Goal: Task Accomplishment & Management: Use online tool/utility

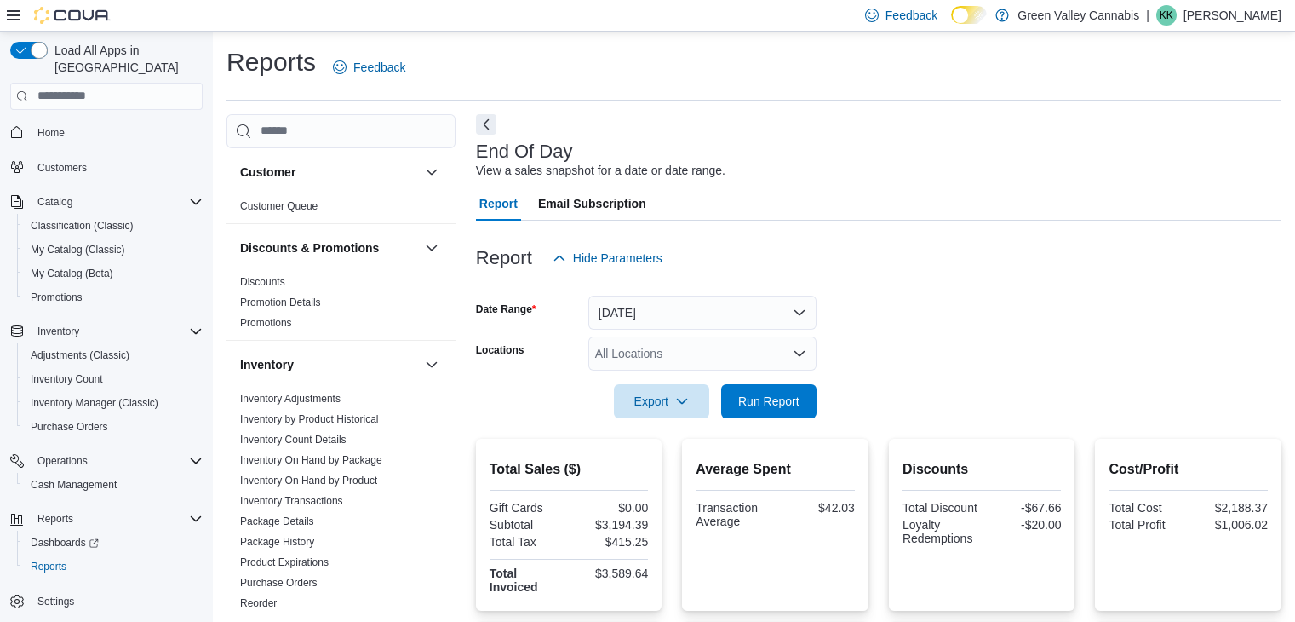
scroll to position [332, 0]
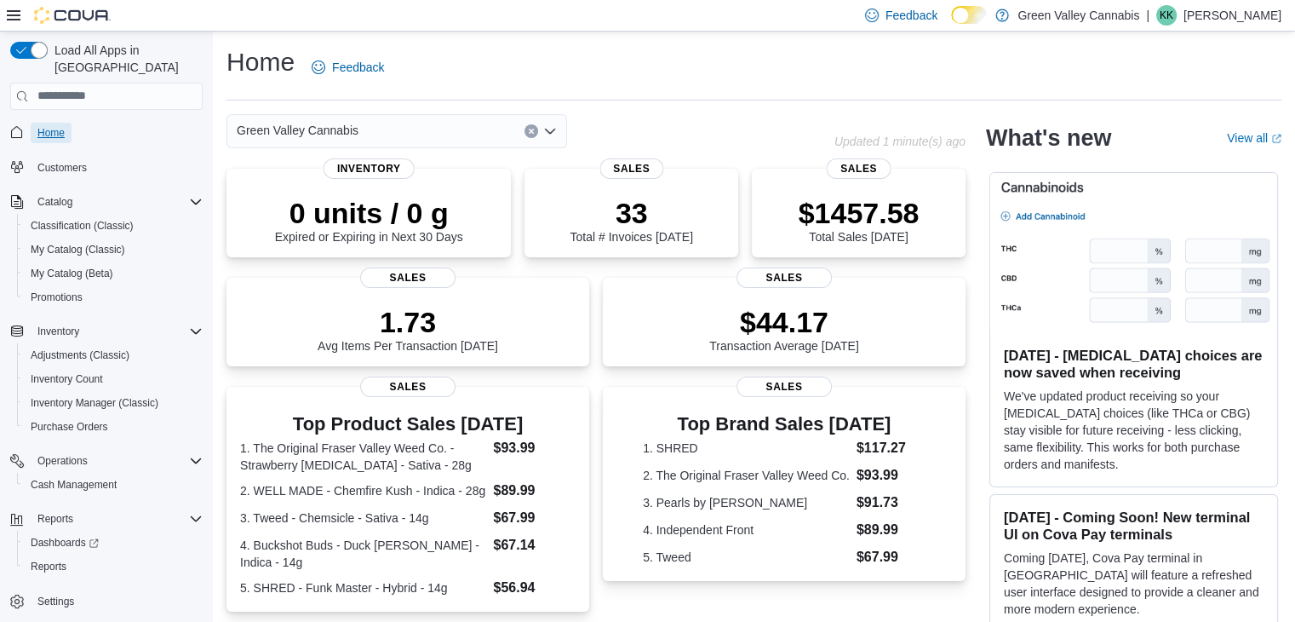
click at [53, 126] on span "Home" at bounding box center [50, 133] width 27 height 14
click at [63, 243] on span "My Catalog (Classic)" at bounding box center [78, 250] width 95 height 14
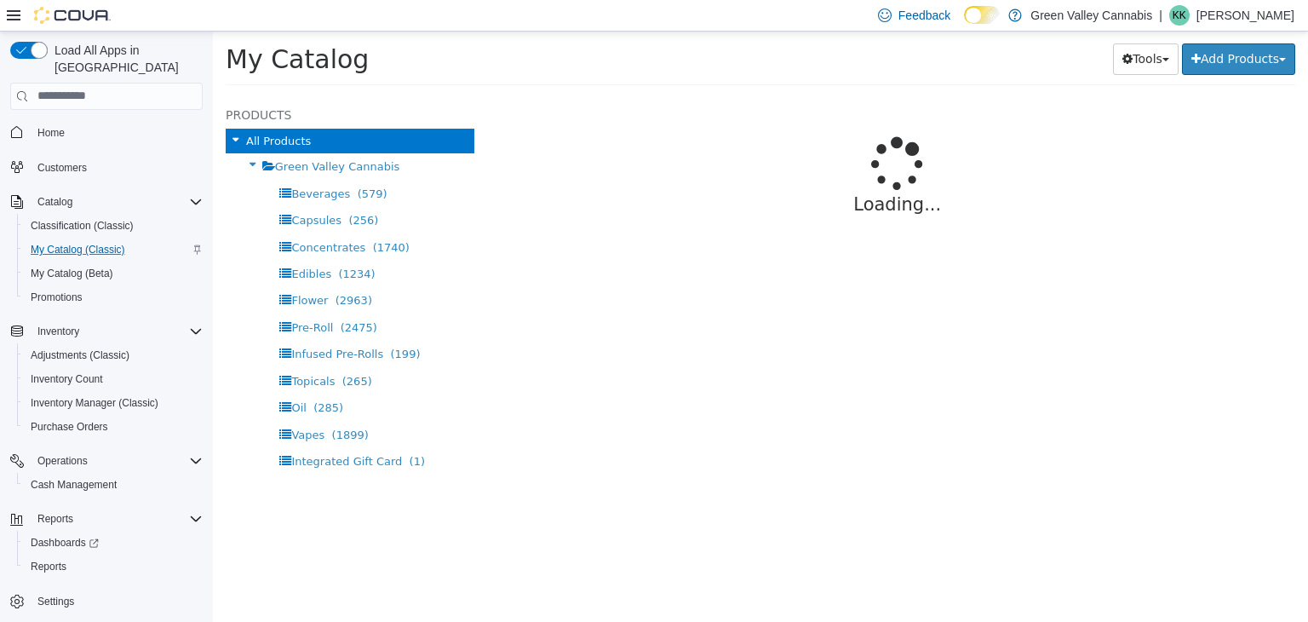
select select "**********"
